Goal: Information Seeking & Learning: Learn about a topic

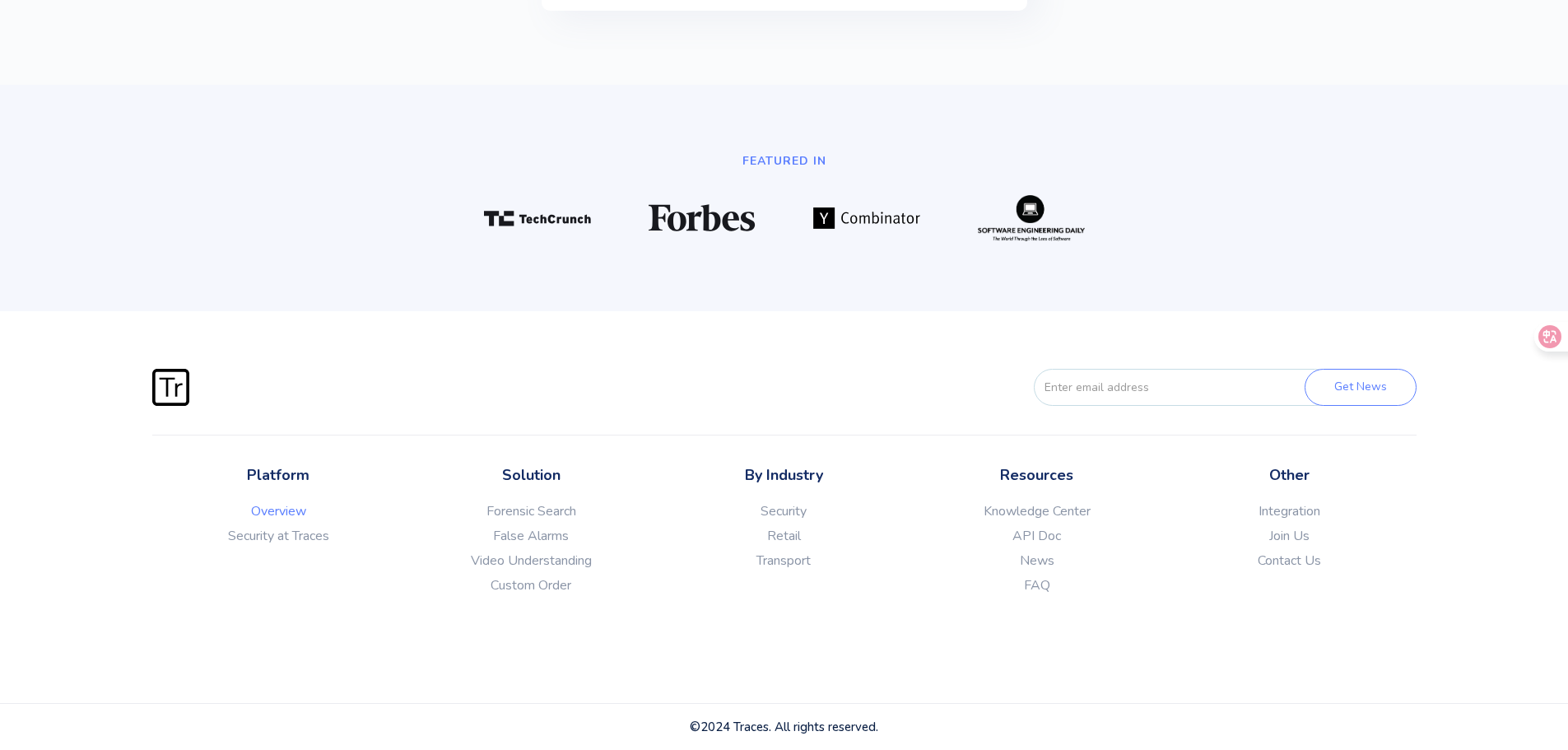
scroll to position [4599, 0]
click at [1305, 529] on link "Join Us" at bounding box center [1289, 536] width 253 height 17
drag, startPoint x: 497, startPoint y: 32, endPoint x: 521, endPoint y: 35, distance: 24.2
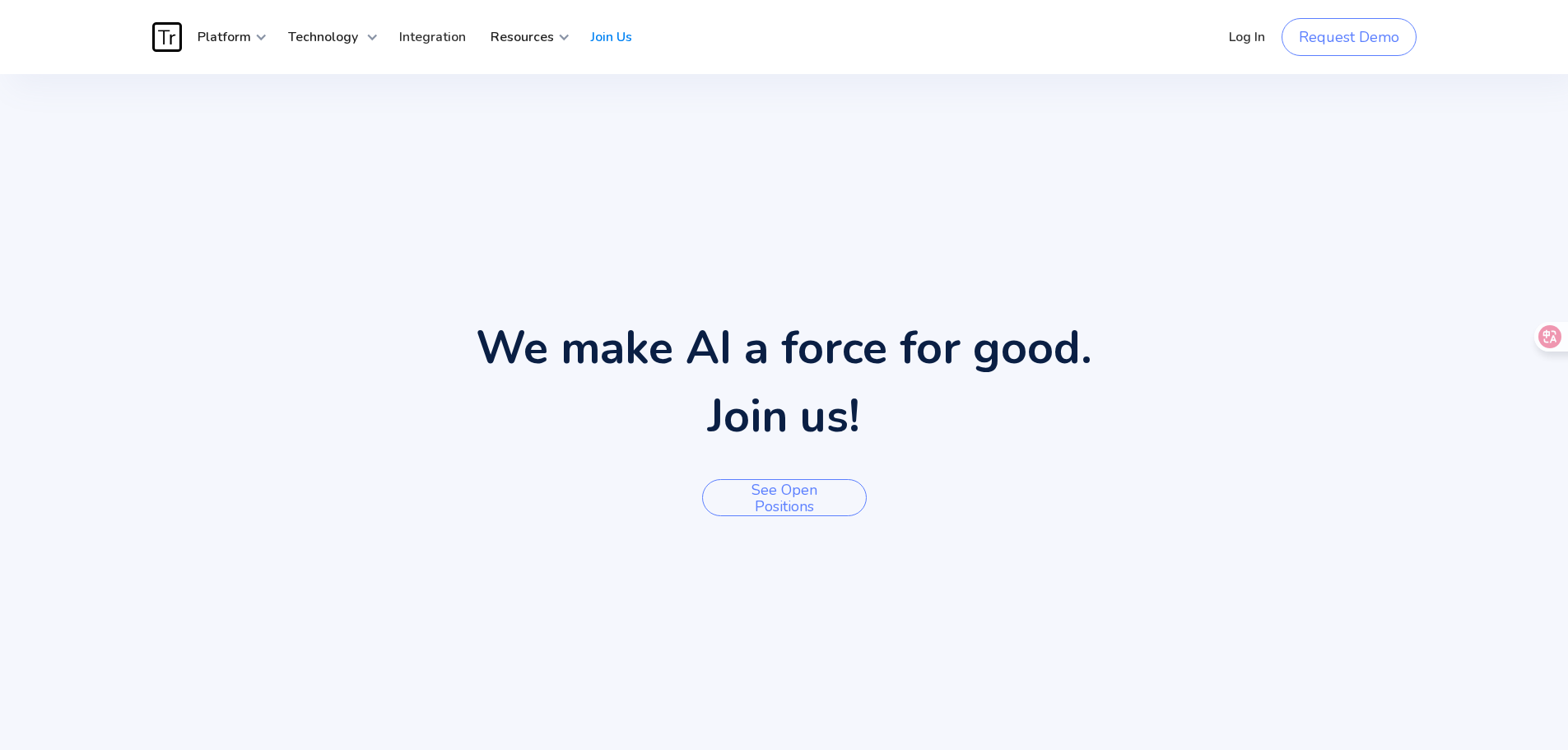
click at [832, 469] on div "We make AI a force for good. Join us! See open positions" at bounding box center [783, 411] width 616 height 226
click at [807, 487] on link "See open positions" at bounding box center [784, 497] width 164 height 37
click at [219, 39] on strong "Platform" at bounding box center [224, 37] width 53 height 18
click at [155, 31] on img "home" at bounding box center [167, 37] width 30 height 30
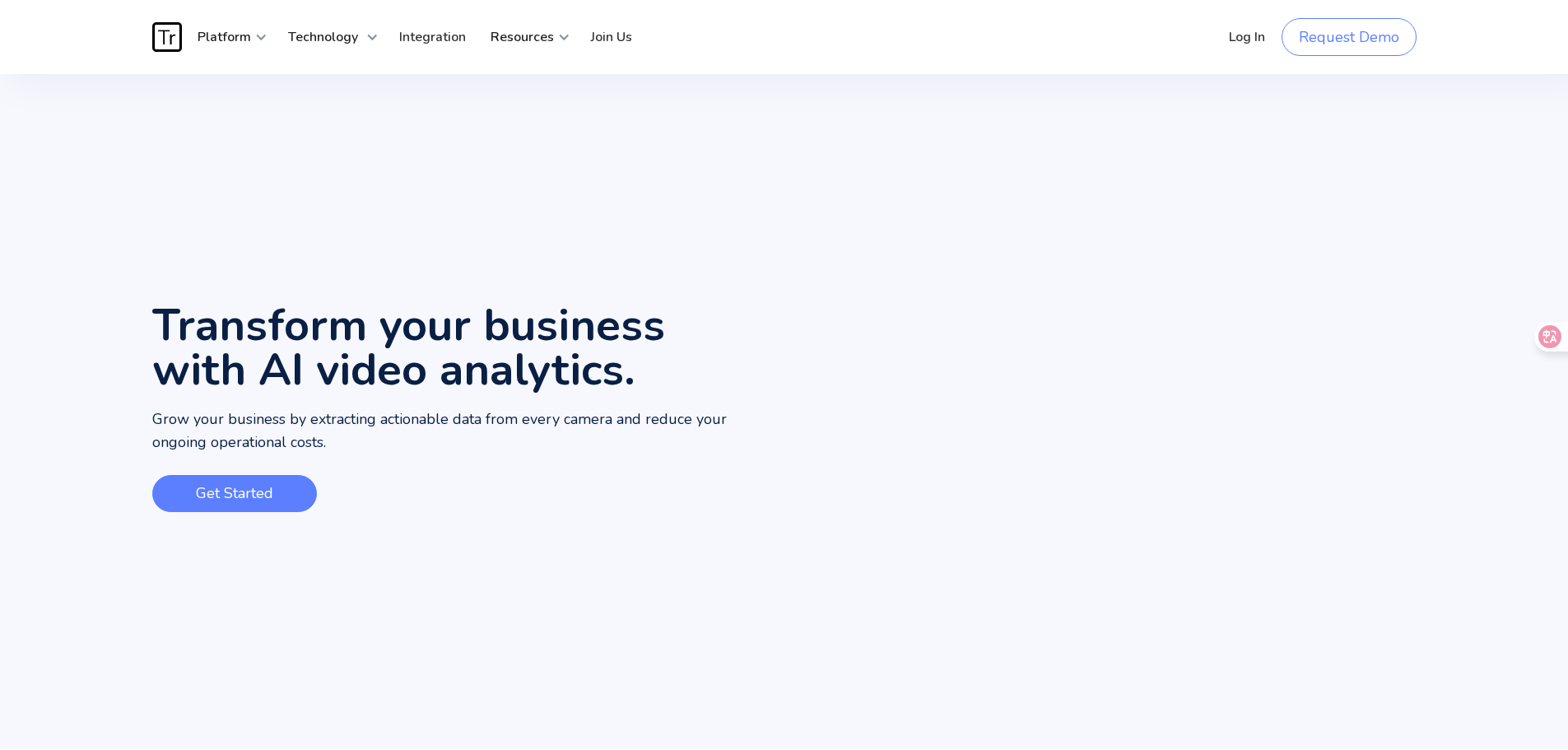
click at [254, 509] on link "Get Started" at bounding box center [234, 493] width 164 height 37
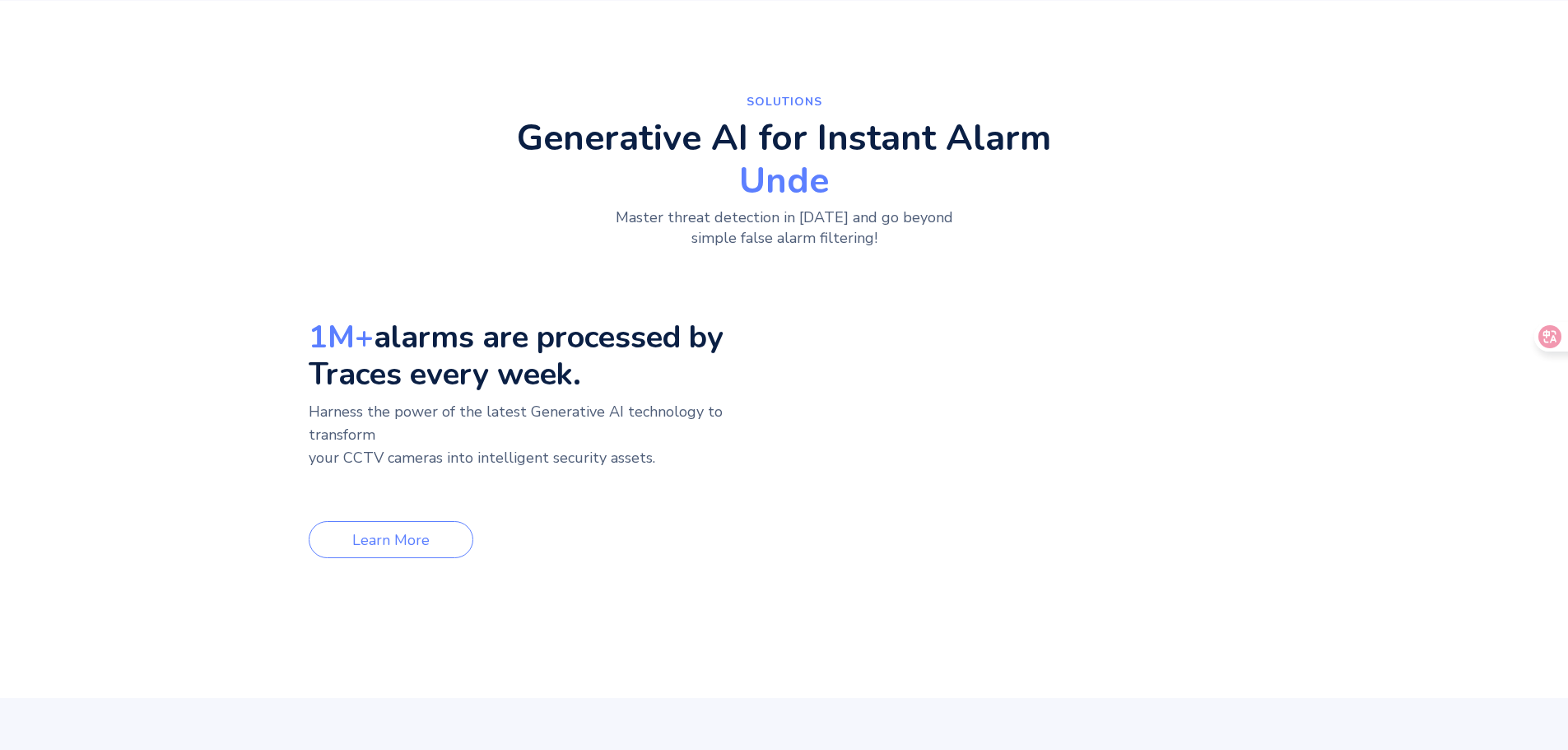
scroll to position [749, 0]
drag, startPoint x: 261, startPoint y: 496, endPoint x: 256, endPoint y: 502, distance: 7.8
click at [0, 0] on div "1M+ alarms are processed by Traces every week. Harness the power of the latest …" at bounding box center [0, 0] width 0 height 0
click at [0, 0] on link "Learn More" at bounding box center [0, 0] width 0 height 0
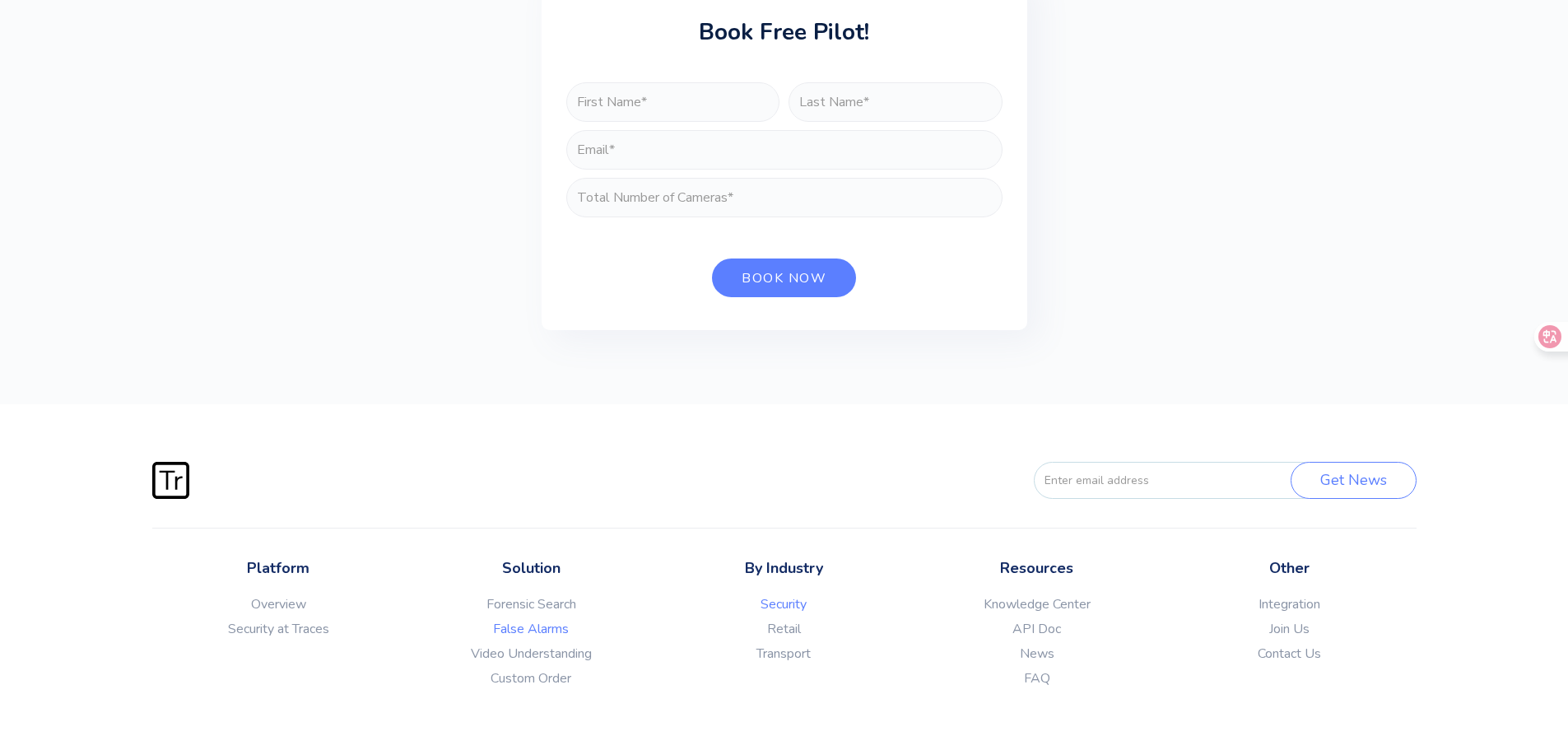
scroll to position [5938, 0]
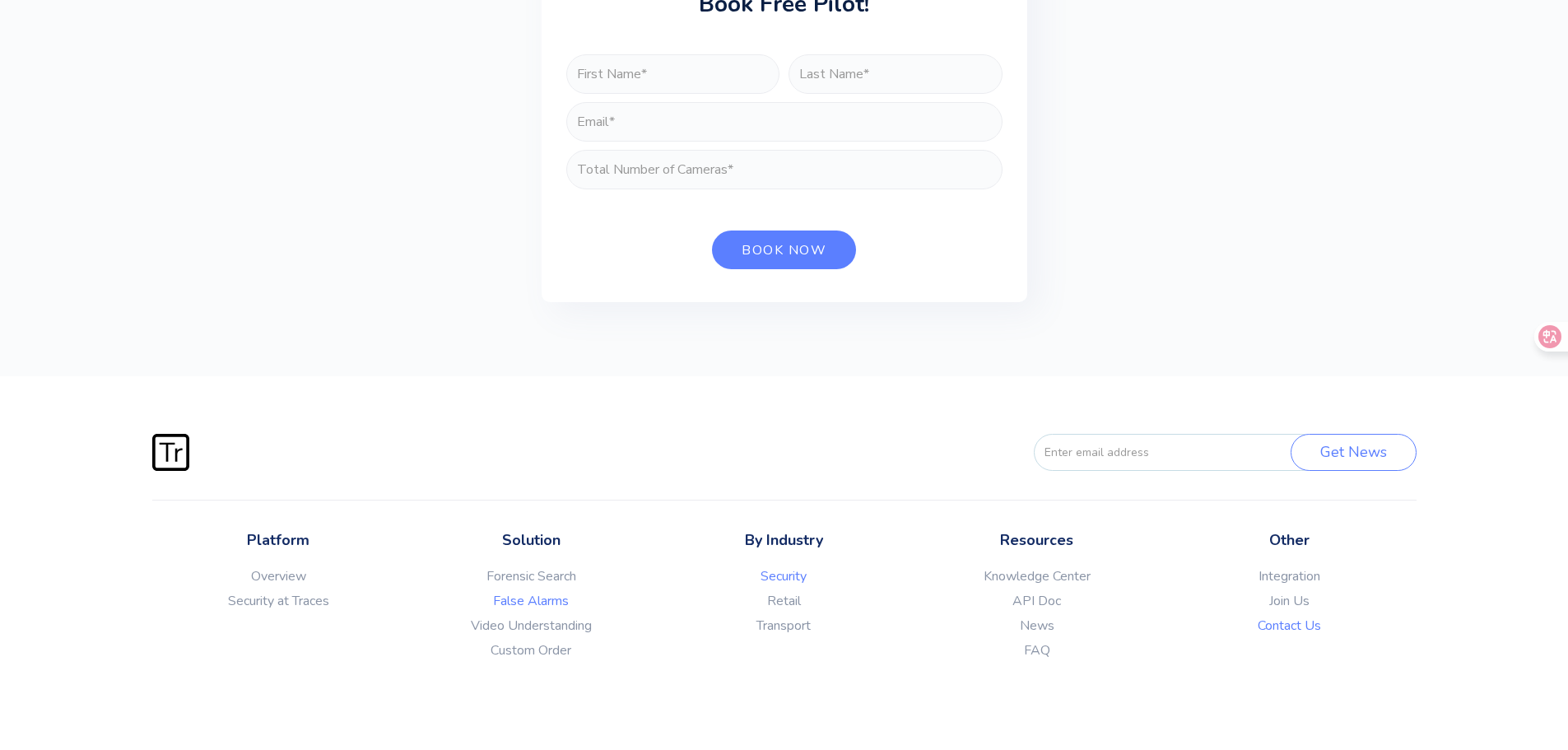
click at [1303, 617] on link "Contact Us" at bounding box center [1289, 625] width 253 height 17
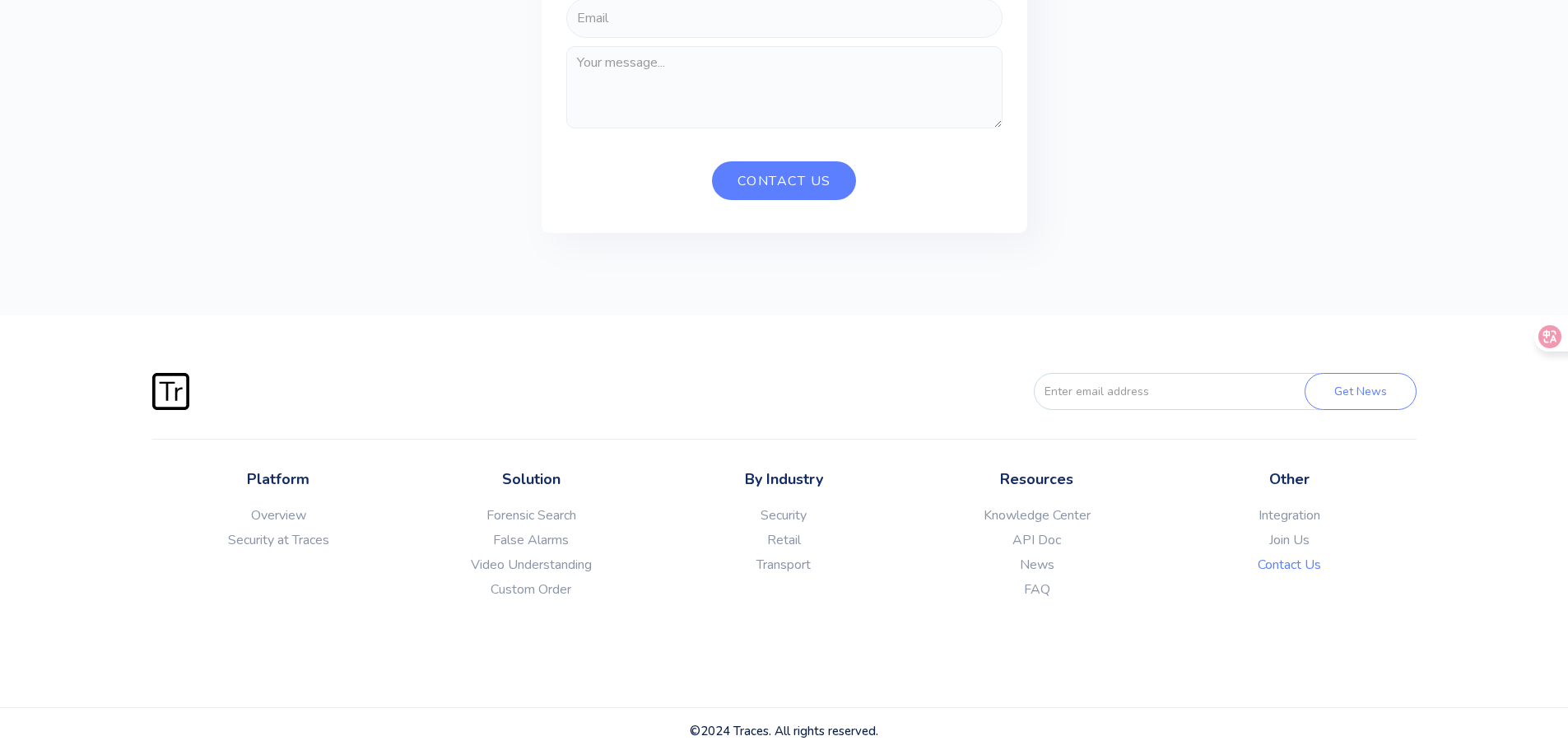
scroll to position [321, 0]
click at [718, 731] on div "©2024 Traces. All rights reserved." at bounding box center [783, 726] width 1412 height 17
click at [1031, 581] on link "FAQ" at bounding box center [1036, 585] width 253 height 17
drag, startPoint x: 382, startPoint y: 191, endPoint x: 362, endPoint y: 181, distance: 22.4
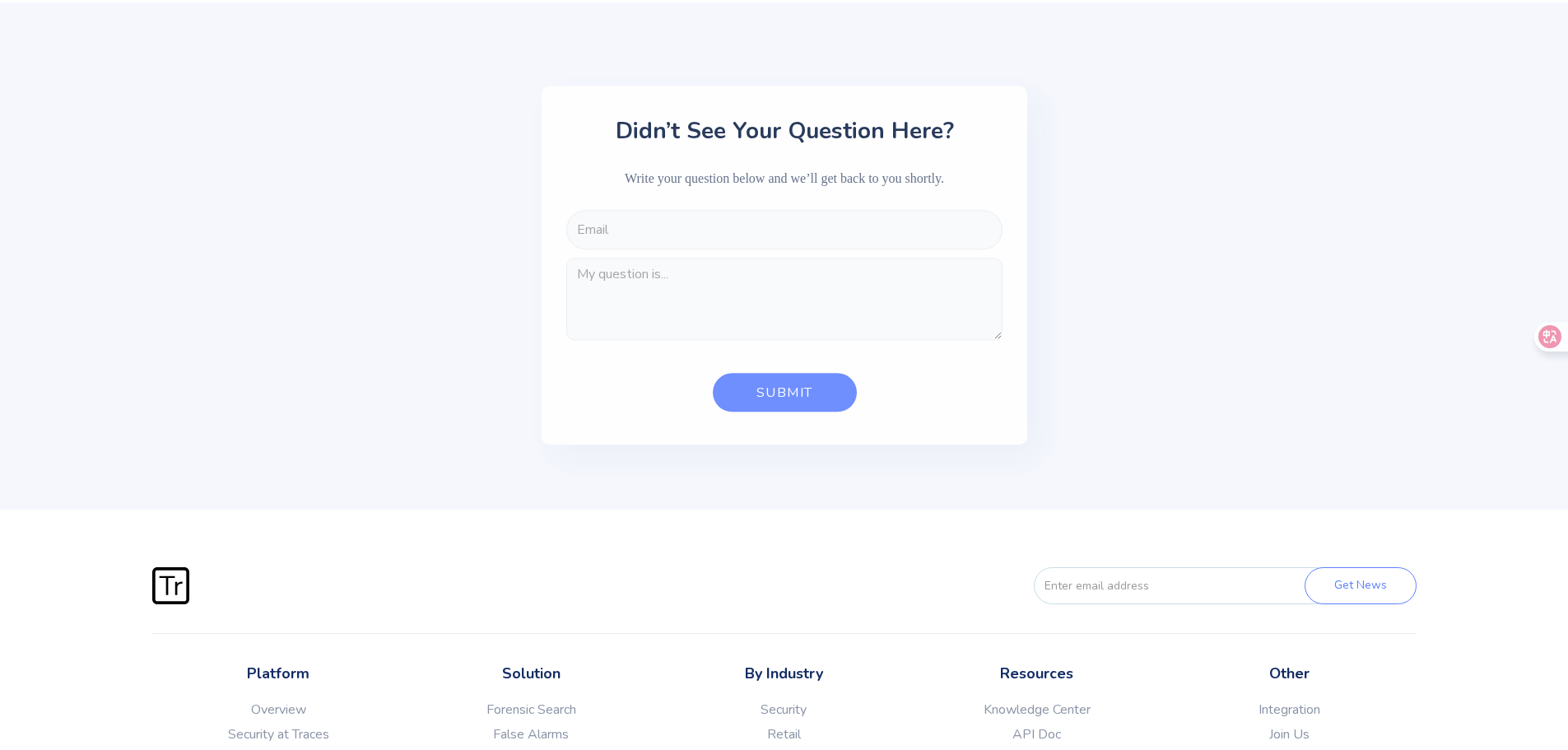
scroll to position [3753, 0]
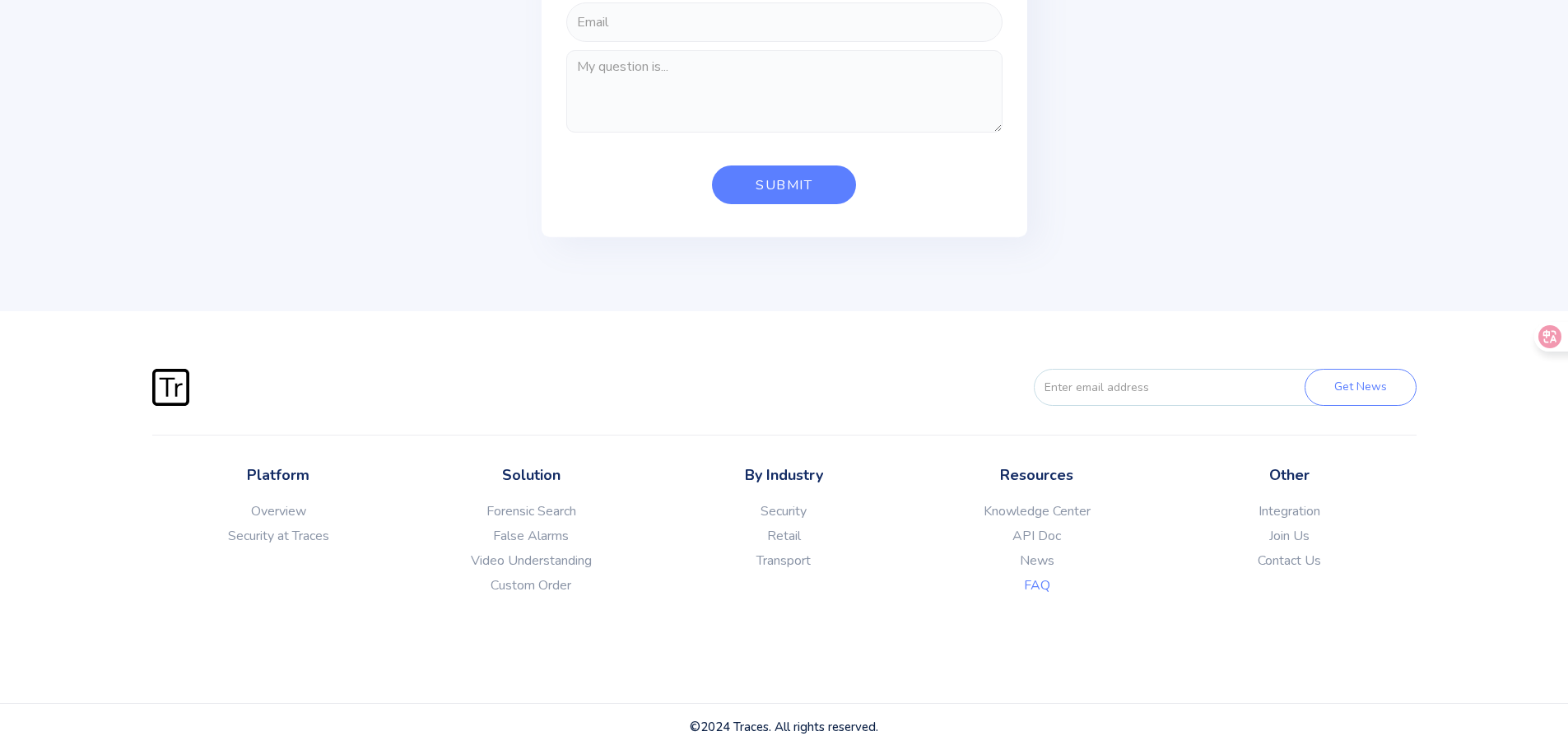
click at [184, 382] on img at bounding box center [170, 387] width 37 height 37
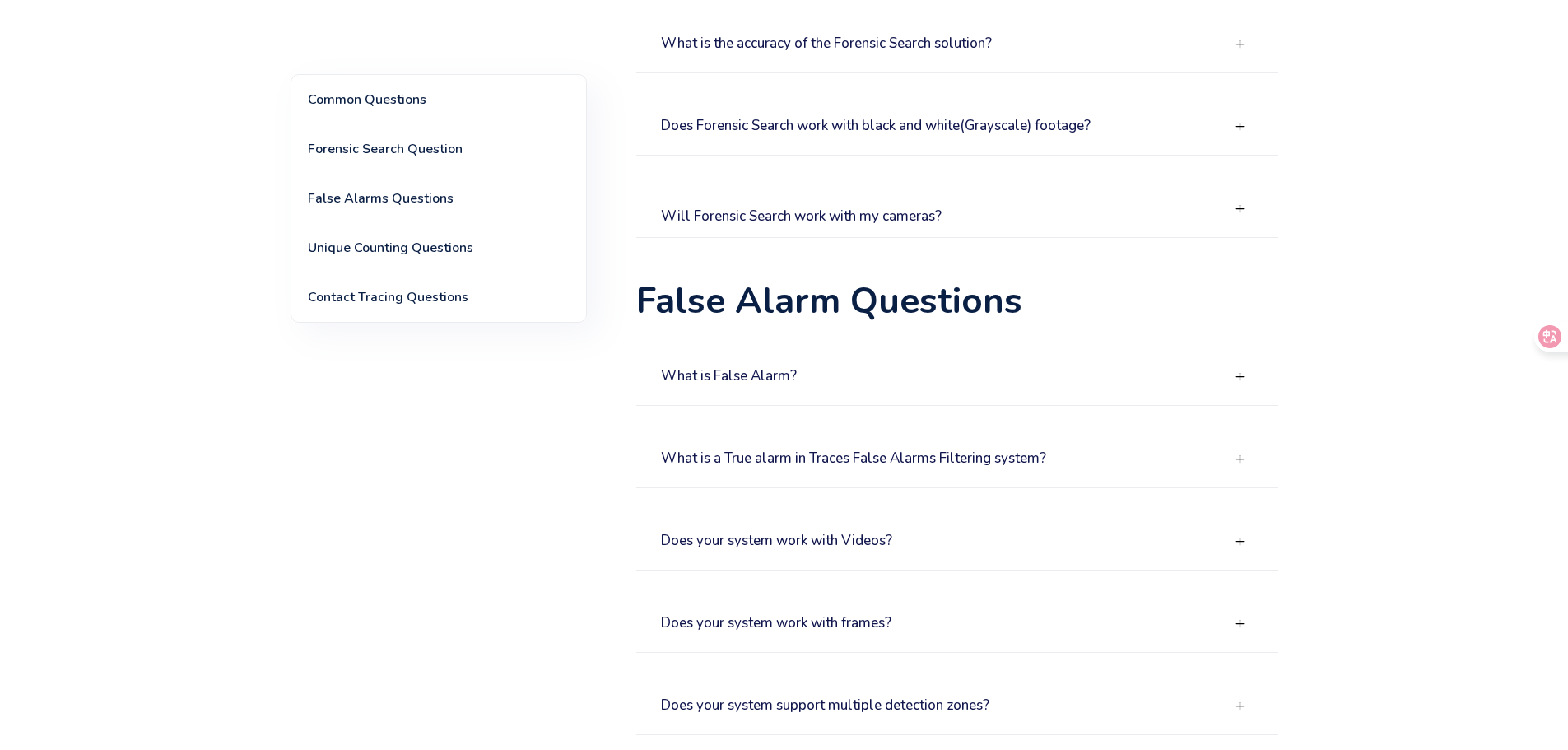
scroll to position [3753, 0]
